Goal: Book appointment/travel/reservation

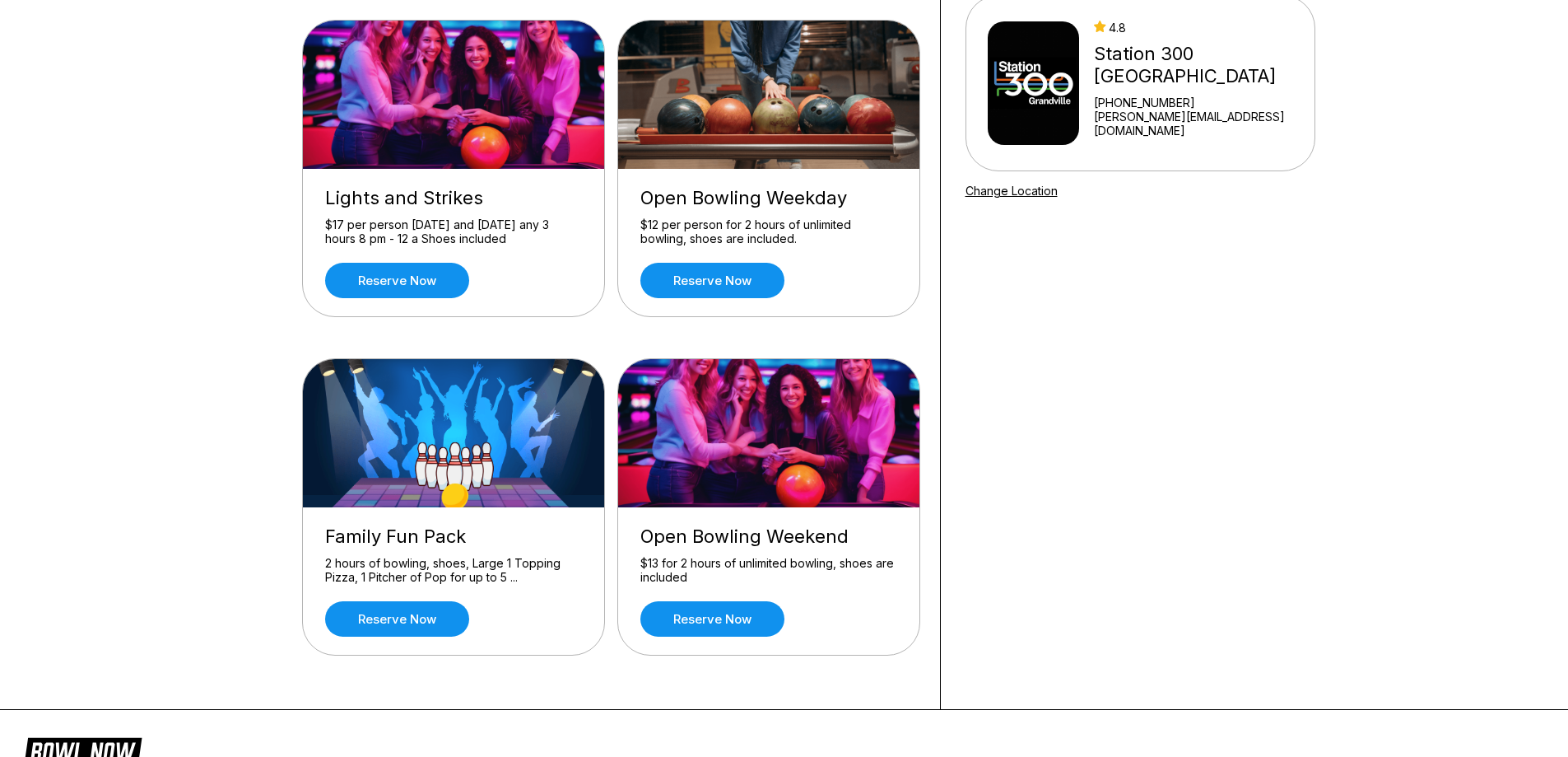
scroll to position [165, 0]
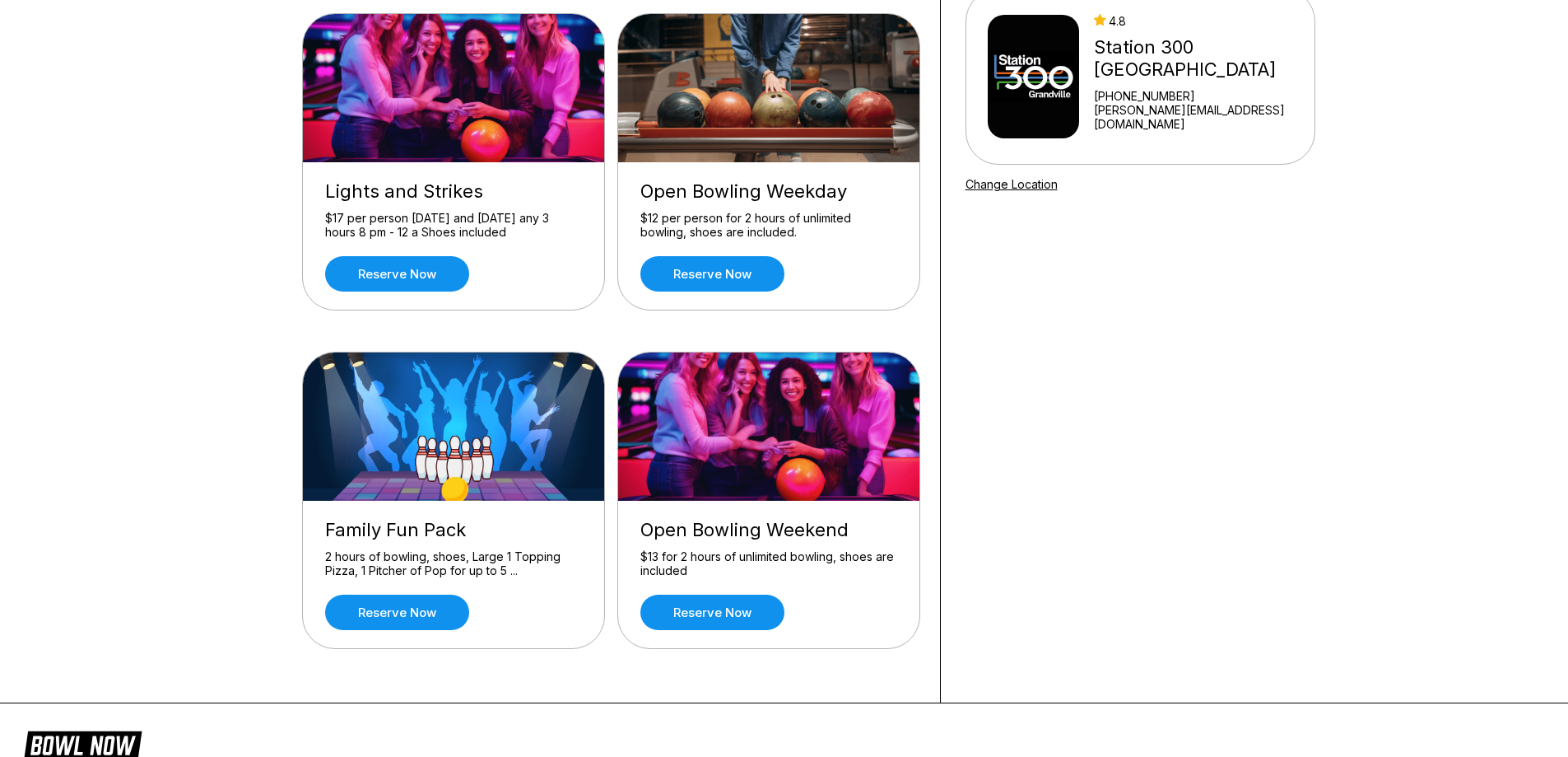
click at [773, 275] on link "Reserve now" at bounding box center [713, 274] width 144 height 36
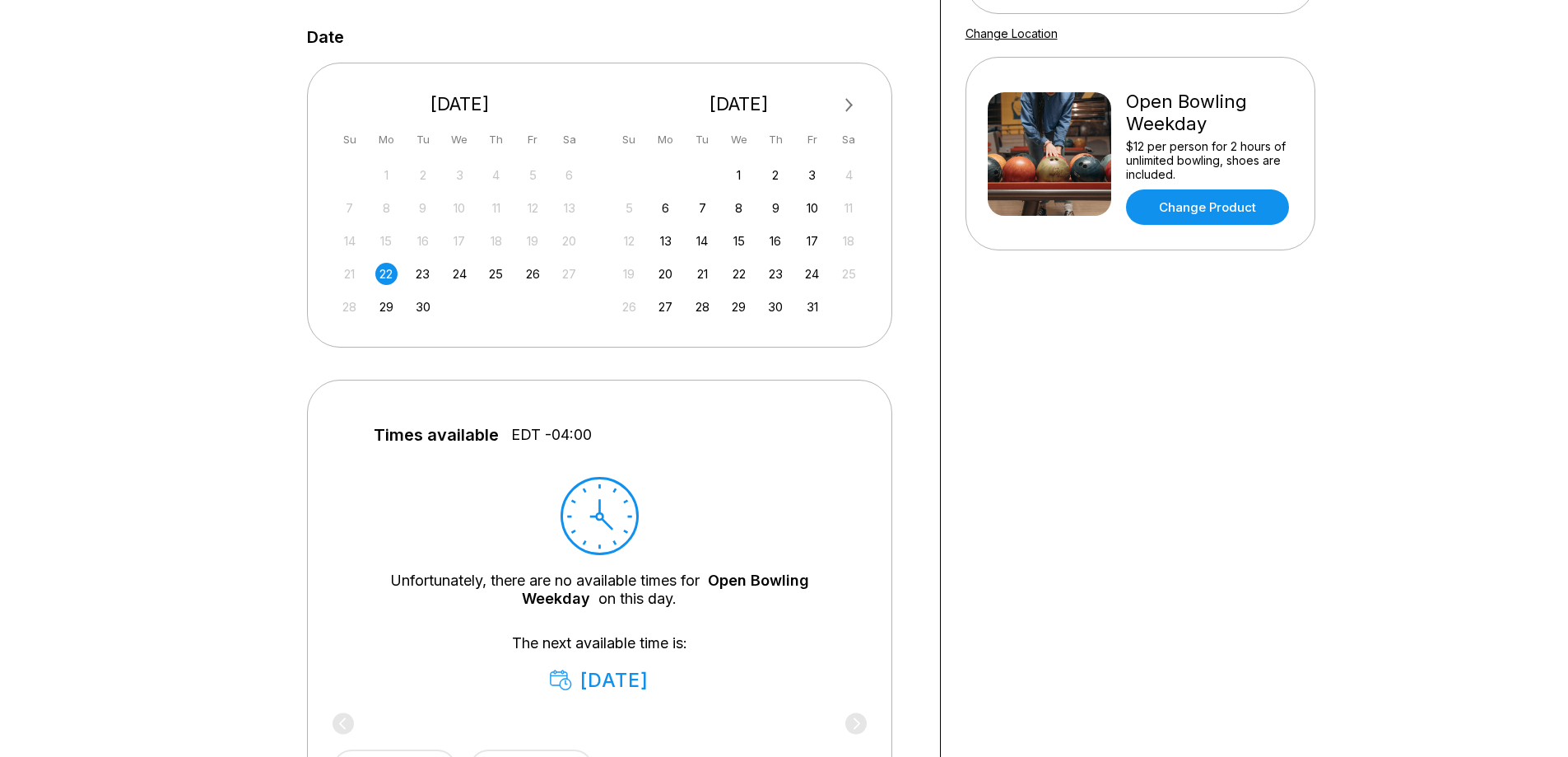
scroll to position [302, 0]
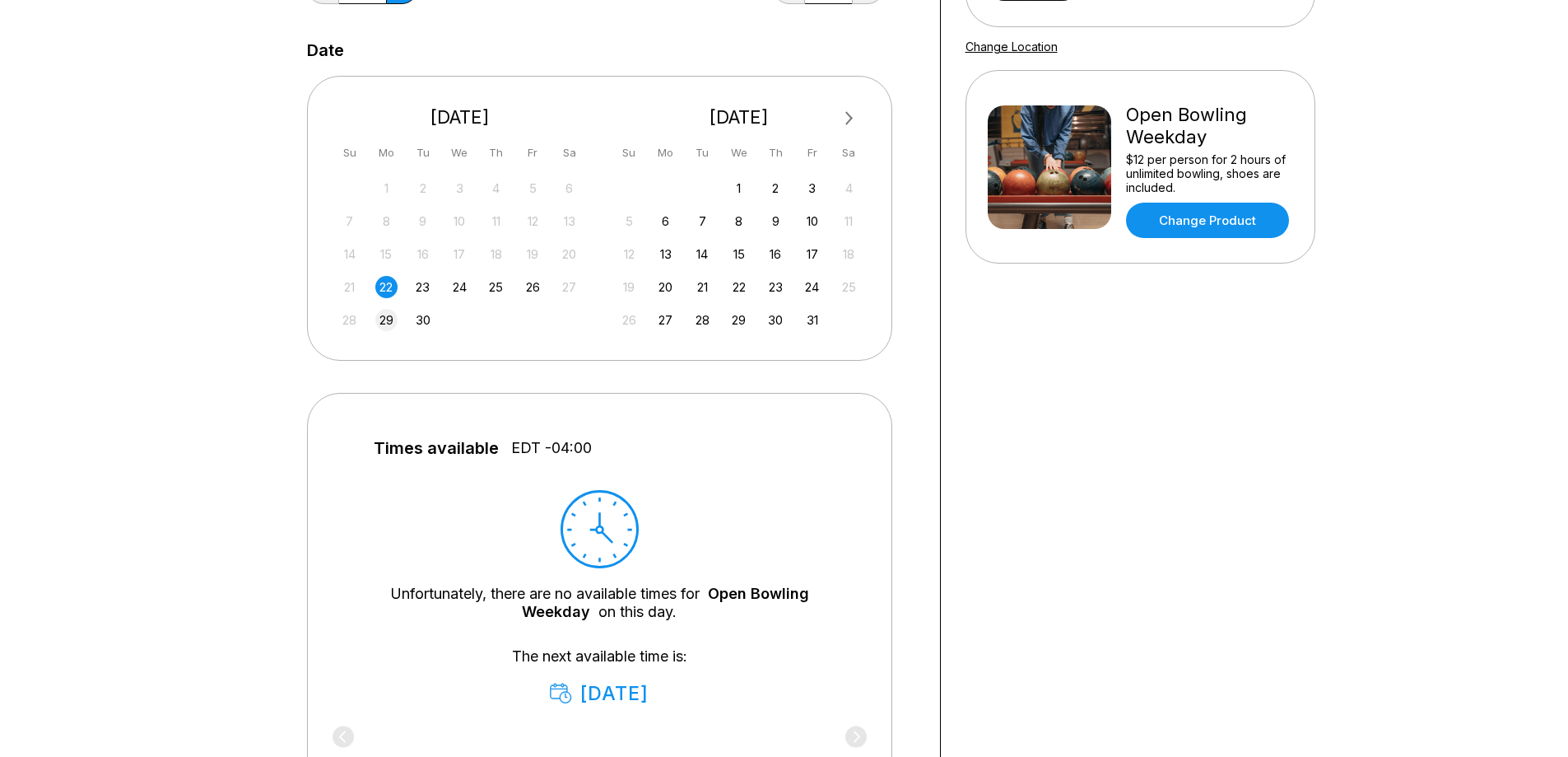
click at [387, 320] on div "29" at bounding box center [386, 320] width 23 height 23
click at [663, 220] on div "6" at bounding box center [666, 221] width 23 height 23
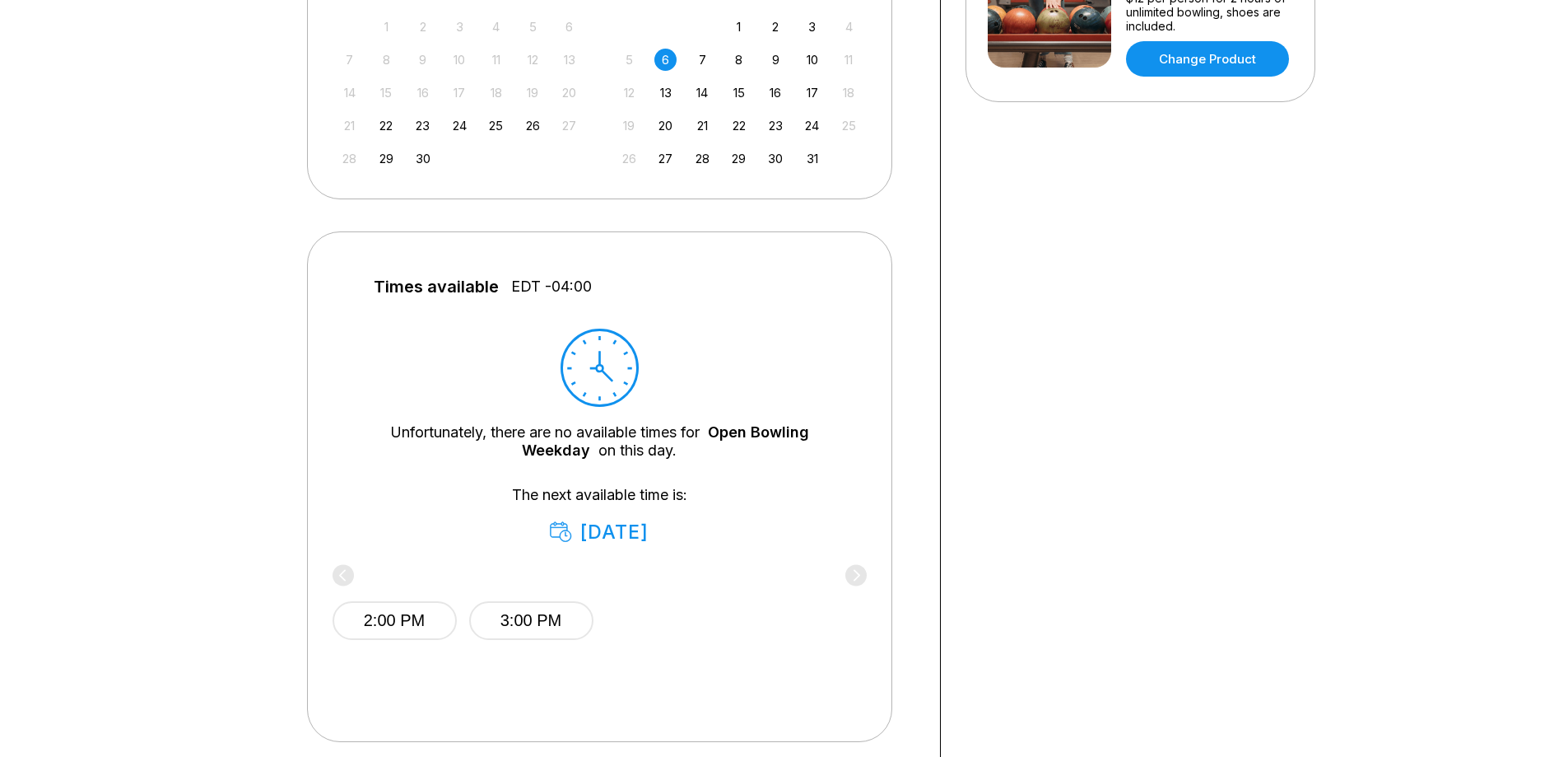
scroll to position [467, 0]
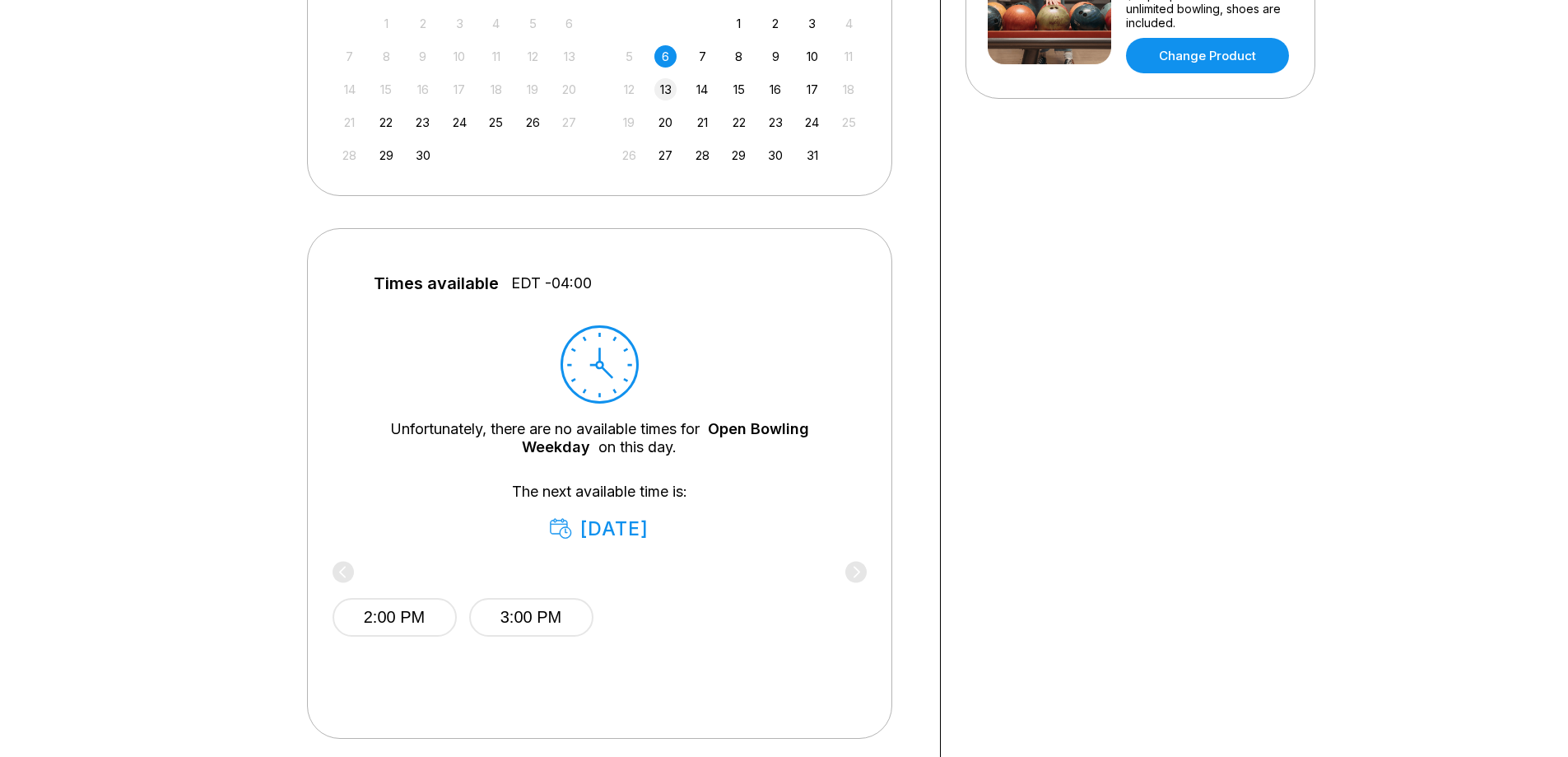
click at [666, 96] on div "13" at bounding box center [666, 89] width 23 height 23
click at [668, 125] on div "20" at bounding box center [666, 123] width 23 height 23
click at [666, 159] on div "27" at bounding box center [666, 156] width 23 height 23
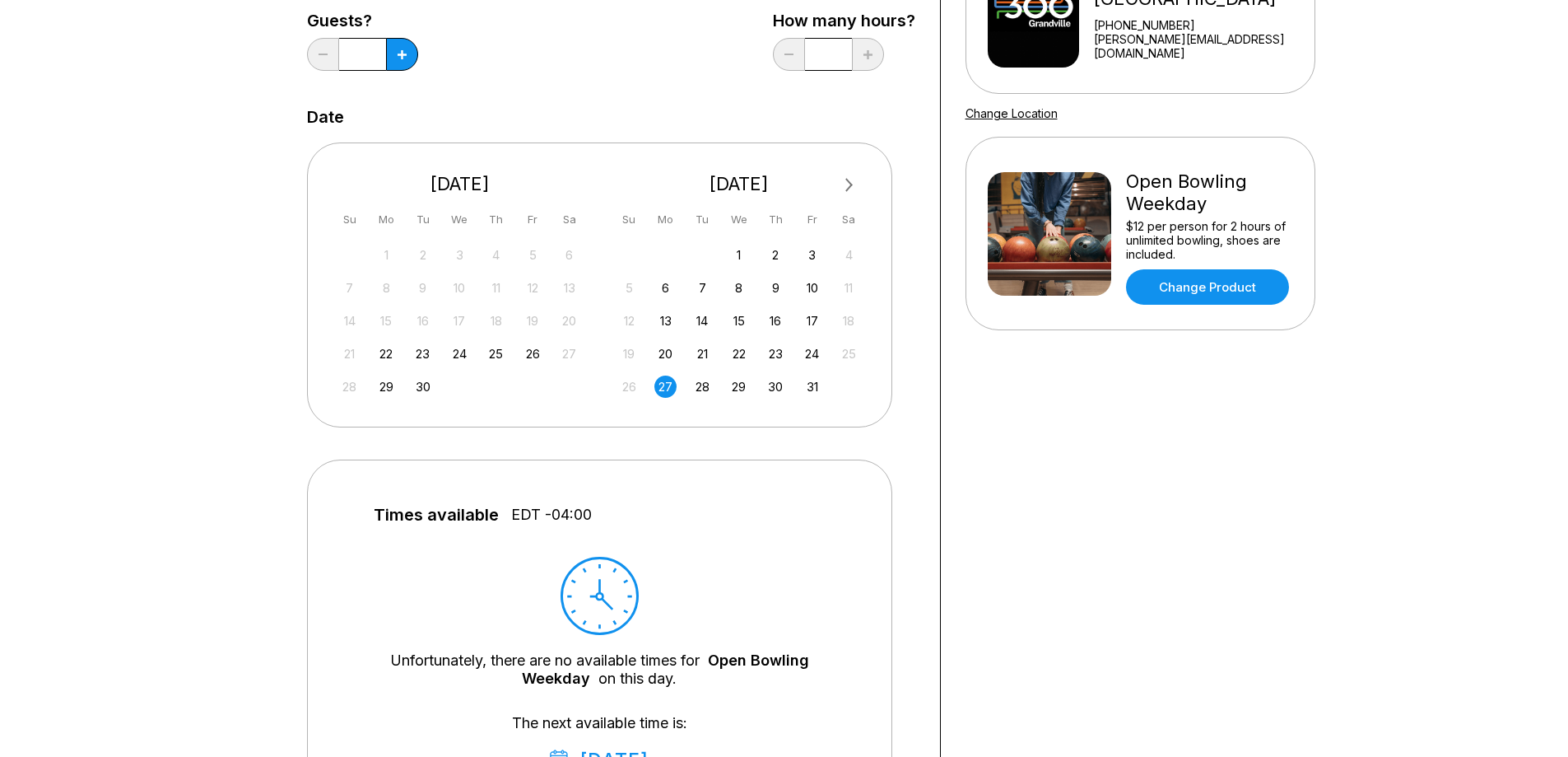
scroll to position [220, 0]
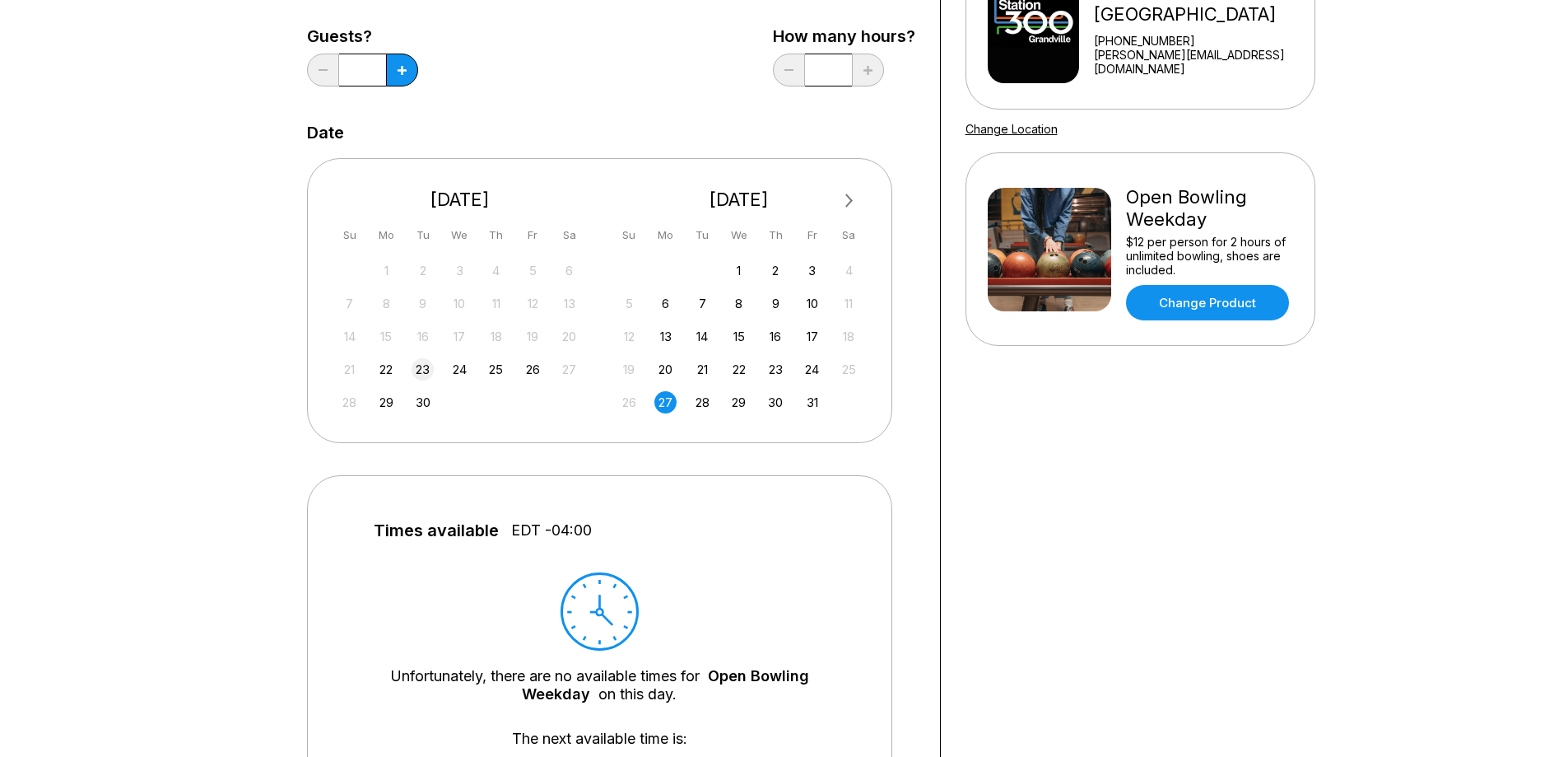
click at [417, 366] on div "23" at bounding box center [423, 370] width 23 height 23
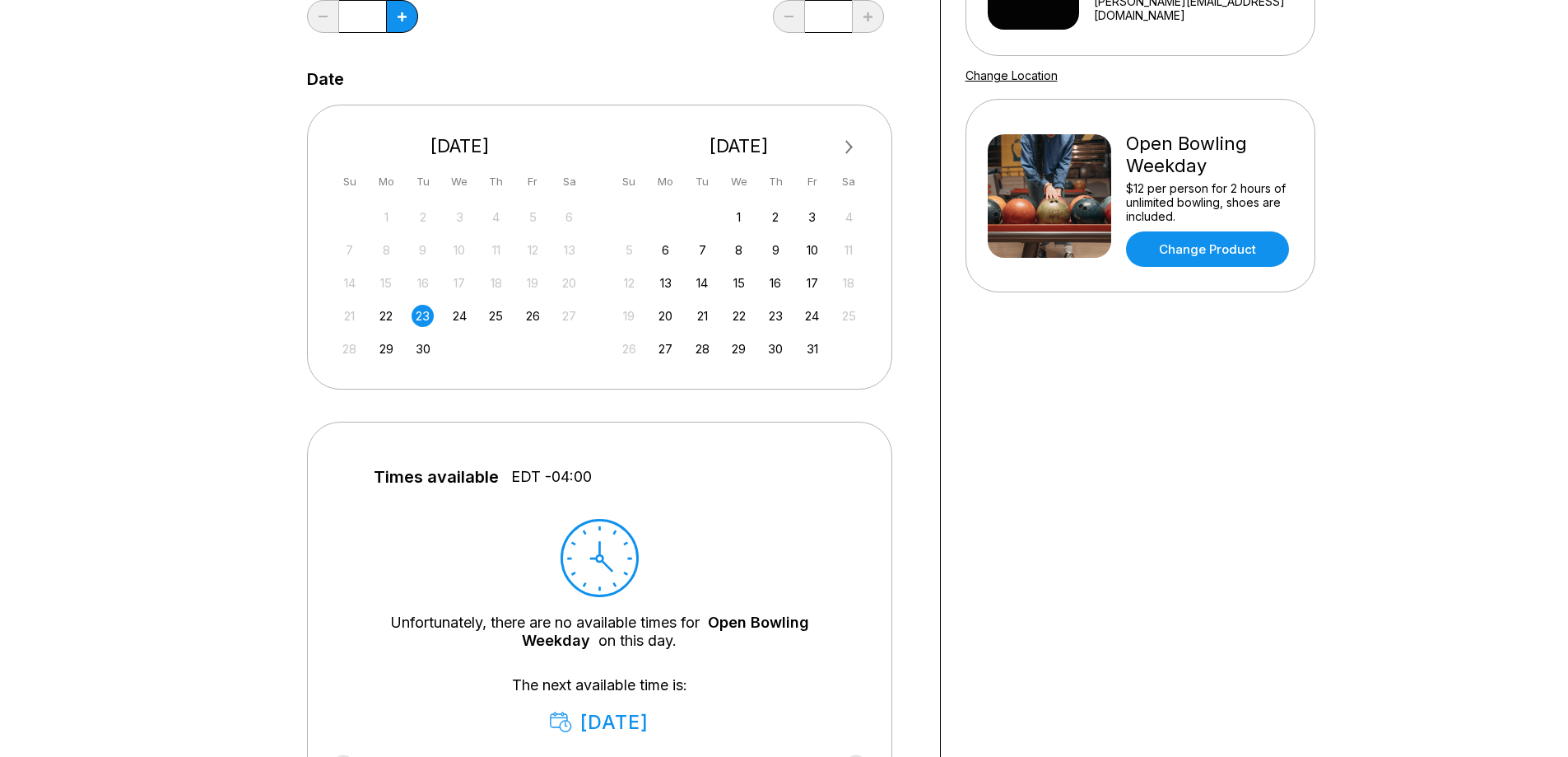
scroll to position [302, 0]
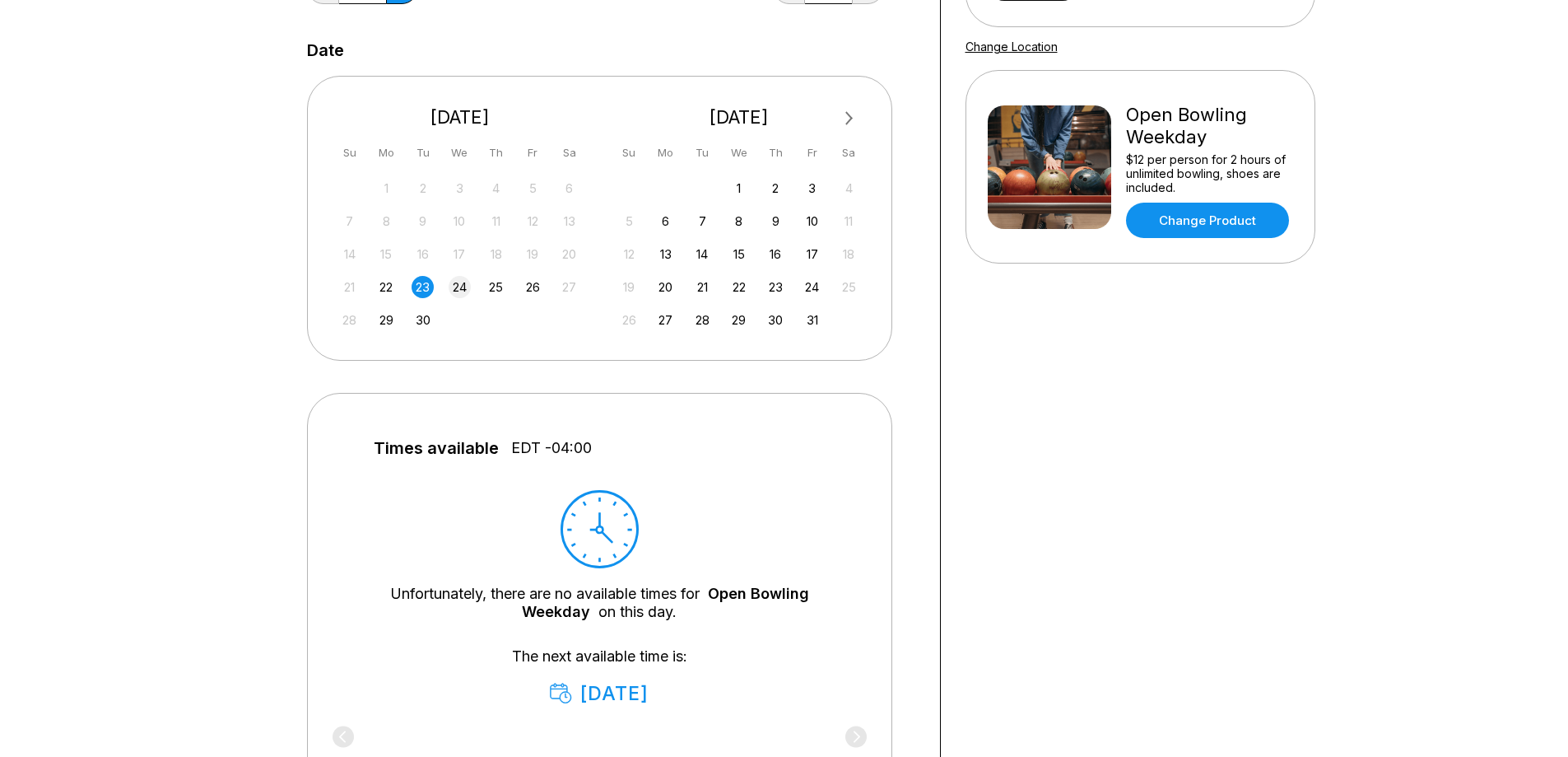
click at [457, 285] on div "24" at bounding box center [460, 287] width 23 height 23
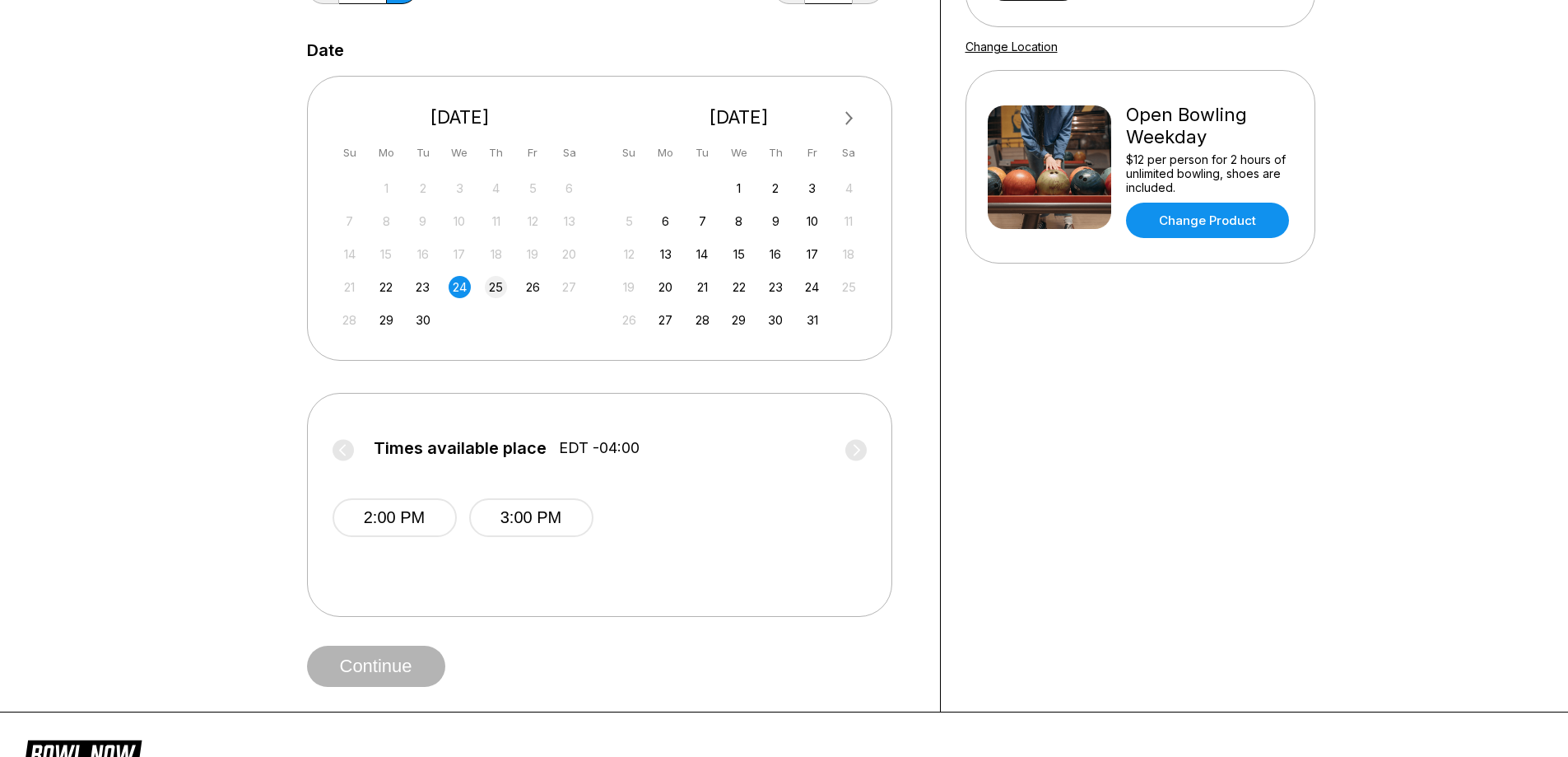
click at [495, 293] on div "25" at bounding box center [496, 287] width 23 height 23
click at [536, 288] on div "26" at bounding box center [534, 287] width 23 height 23
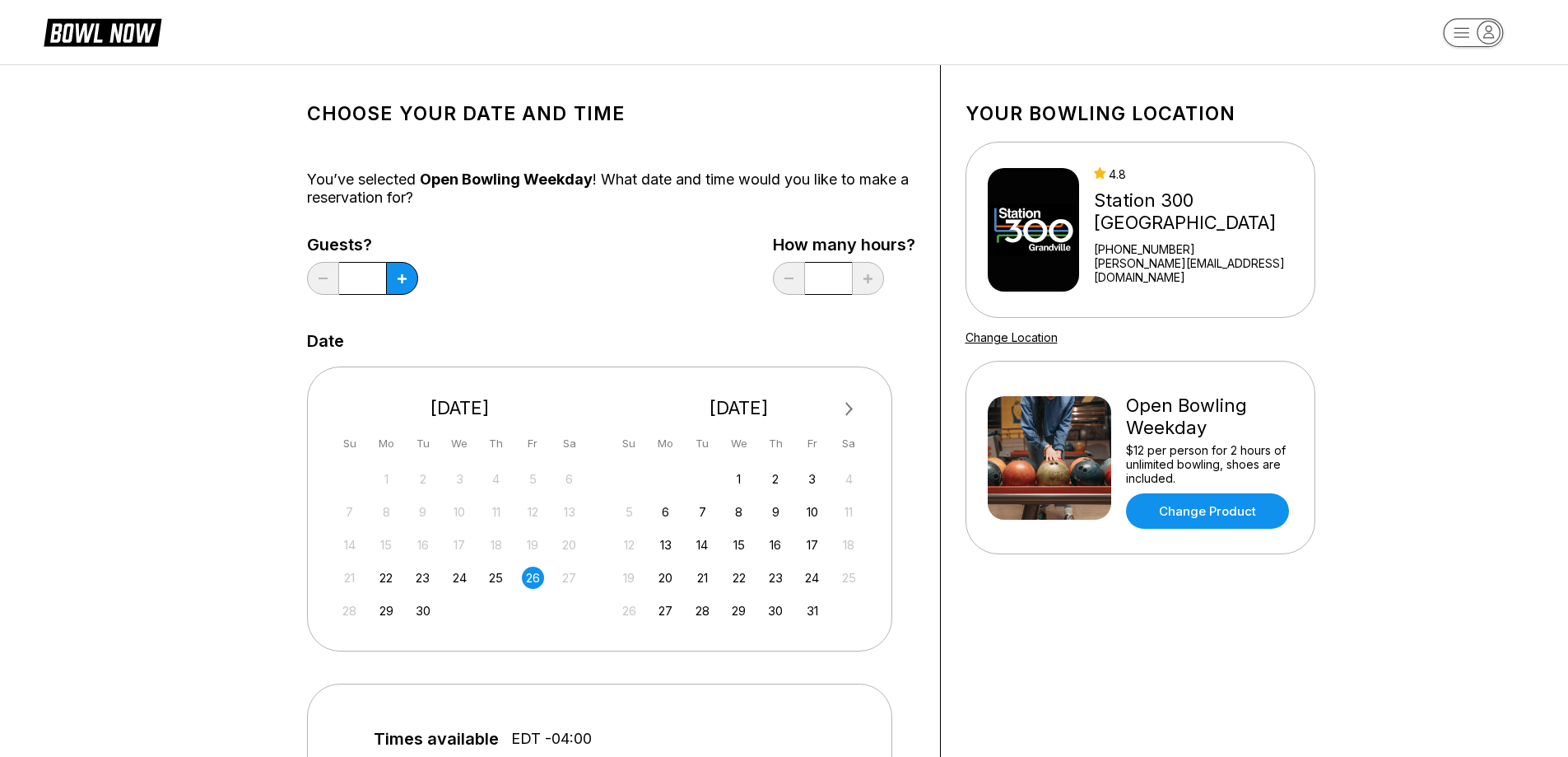
scroll to position [0, 0]
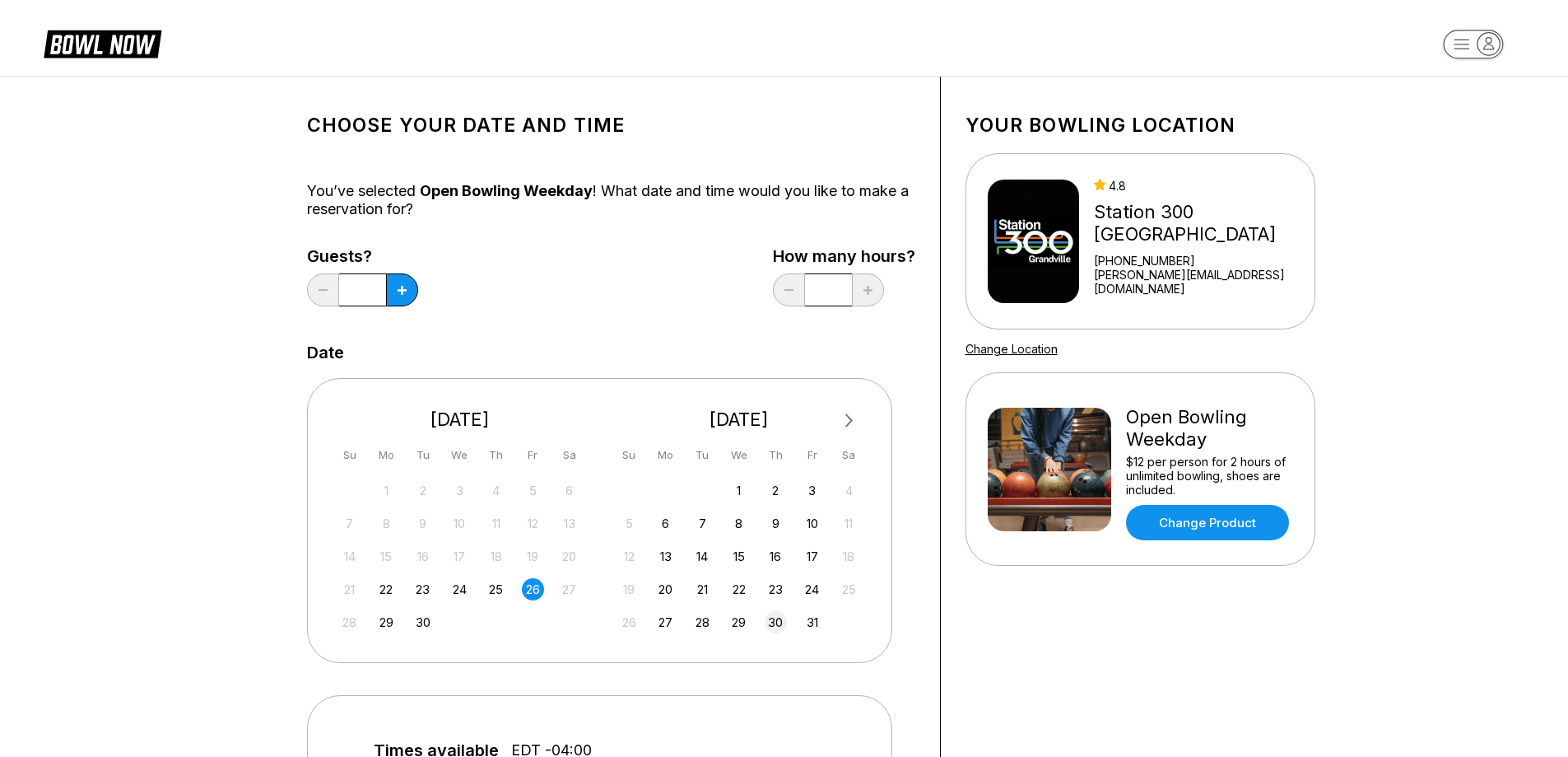
click at [773, 625] on div "30" at bounding box center [776, 622] width 23 height 23
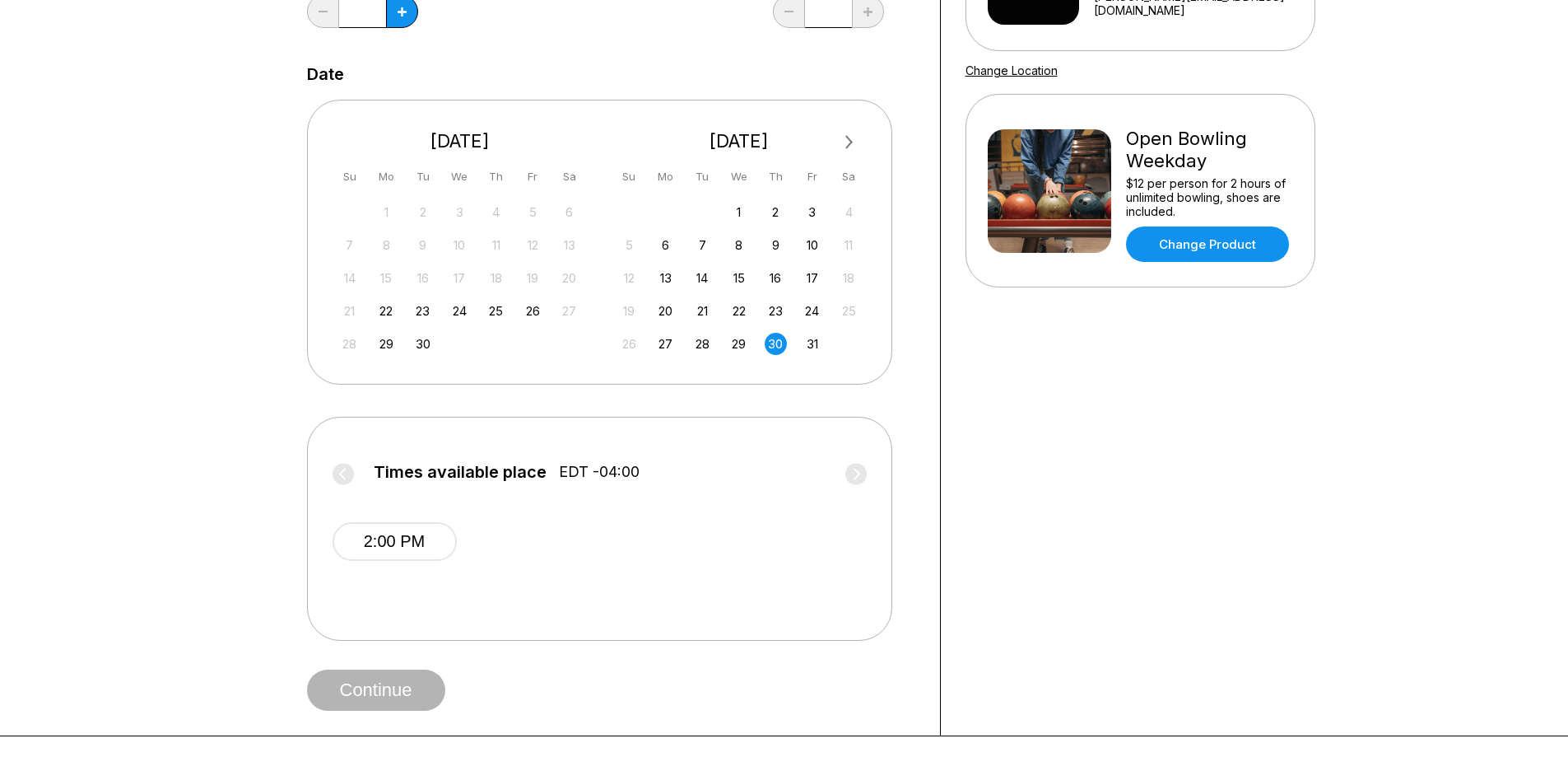
scroll to position [329, 0]
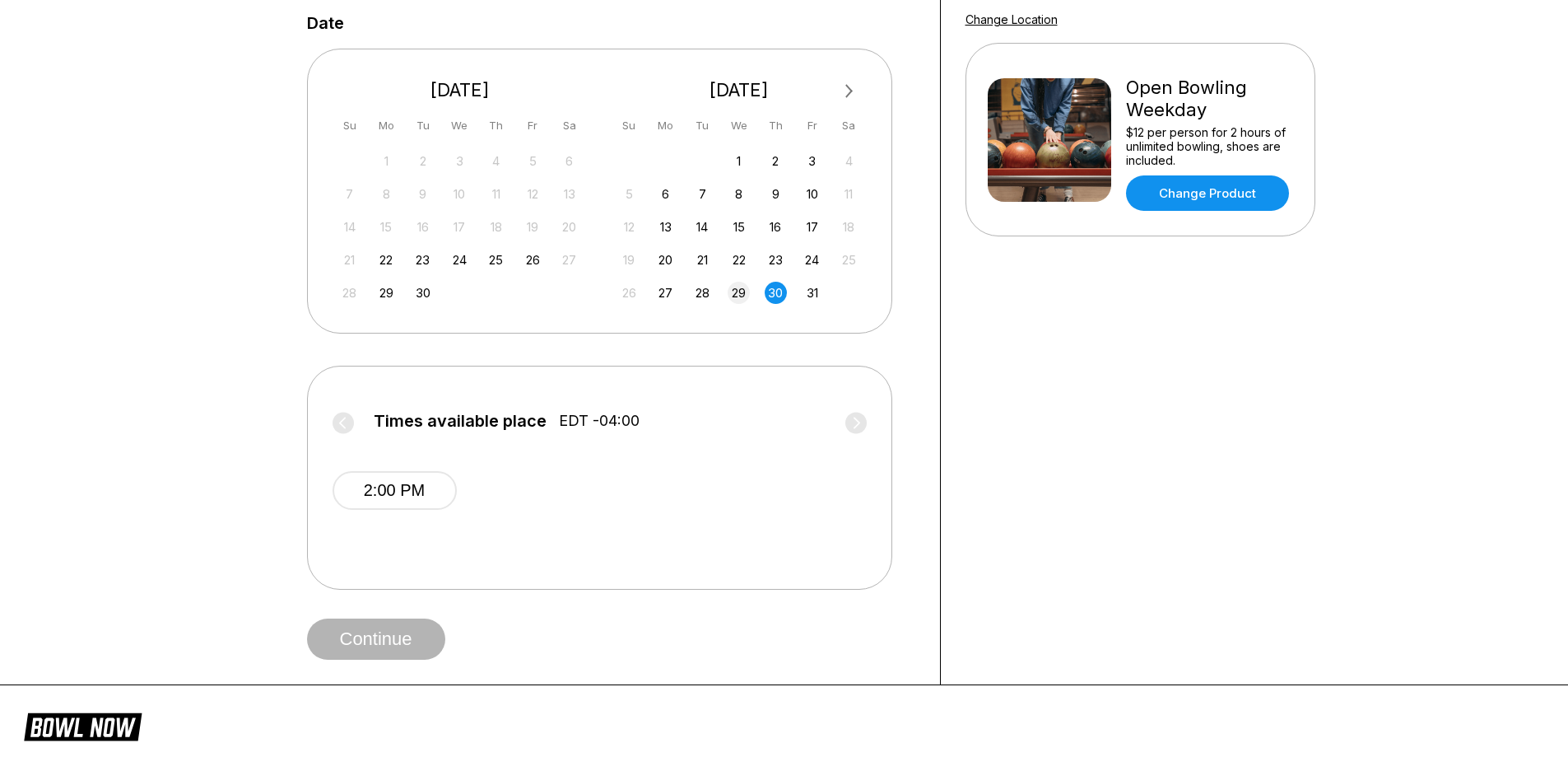
click at [738, 292] on div "29" at bounding box center [739, 293] width 23 height 23
